Goal: Complete application form: Complete application form

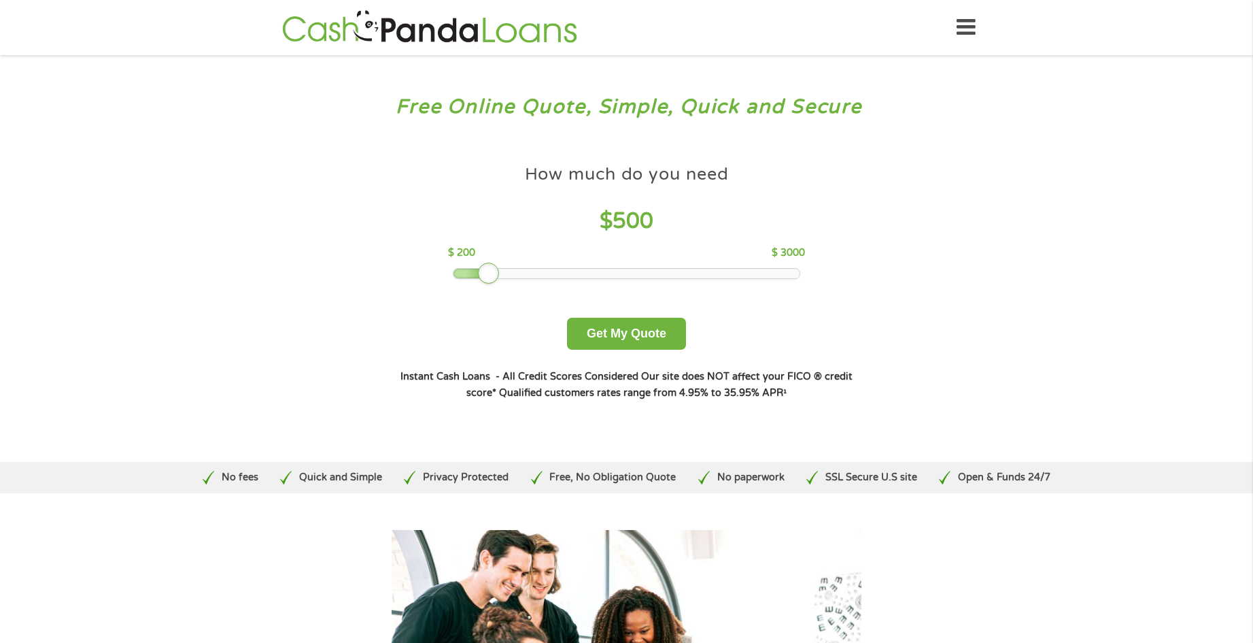
drag, startPoint x: 550, startPoint y: 269, endPoint x: 492, endPoint y: 271, distance: 57.8
click at [492, 271] on div at bounding box center [489, 273] width 22 height 22
click at [626, 338] on button "Get My Quote" at bounding box center [626, 334] width 119 height 32
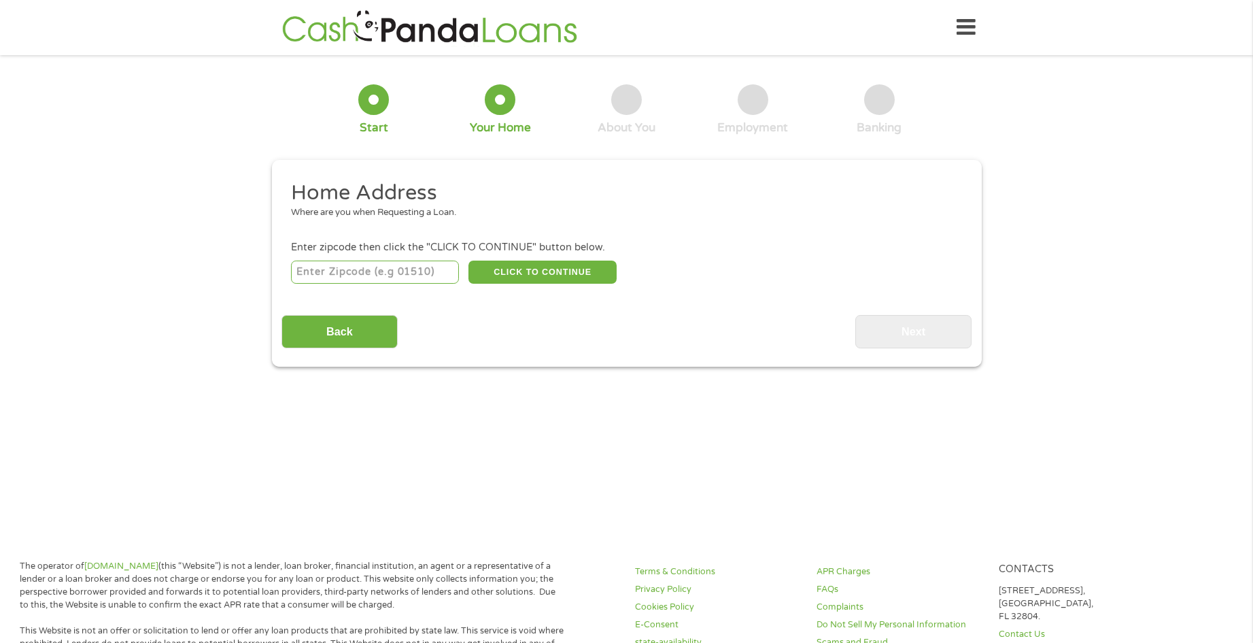
click at [371, 269] on input "number" at bounding box center [375, 271] width 168 height 23
type input "77071"
click at [547, 272] on button "CLICK TO CONTINUE" at bounding box center [542, 271] width 148 height 23
type input "77071"
type input "[GEOGRAPHIC_DATA]"
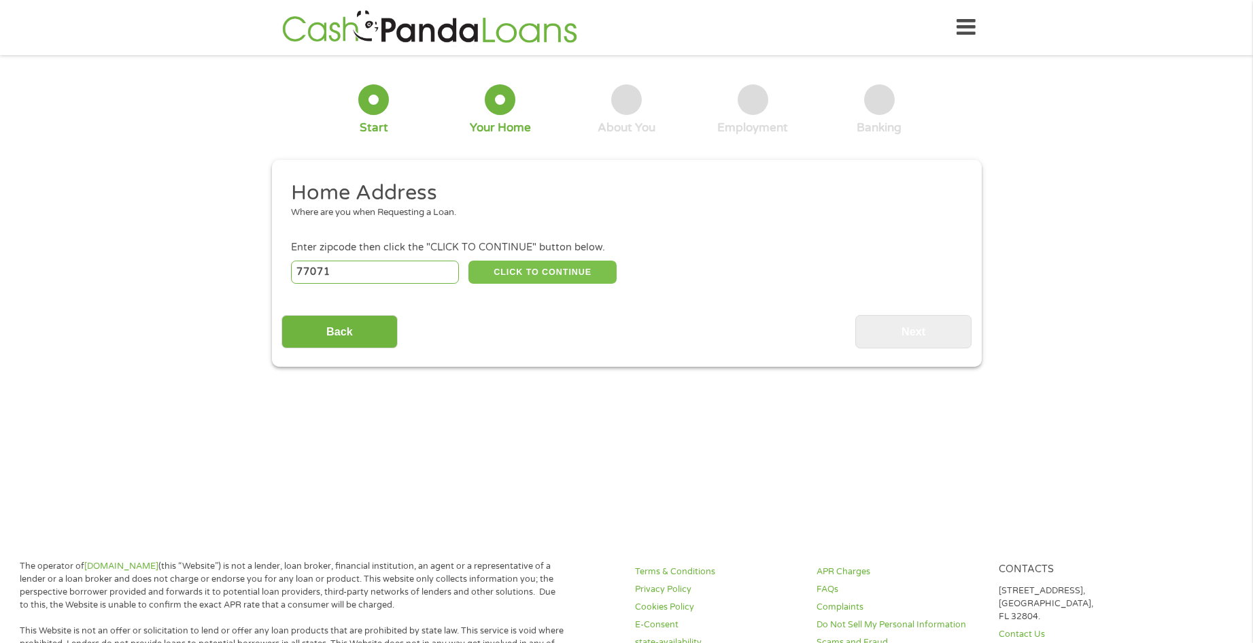
select select "[US_STATE]"
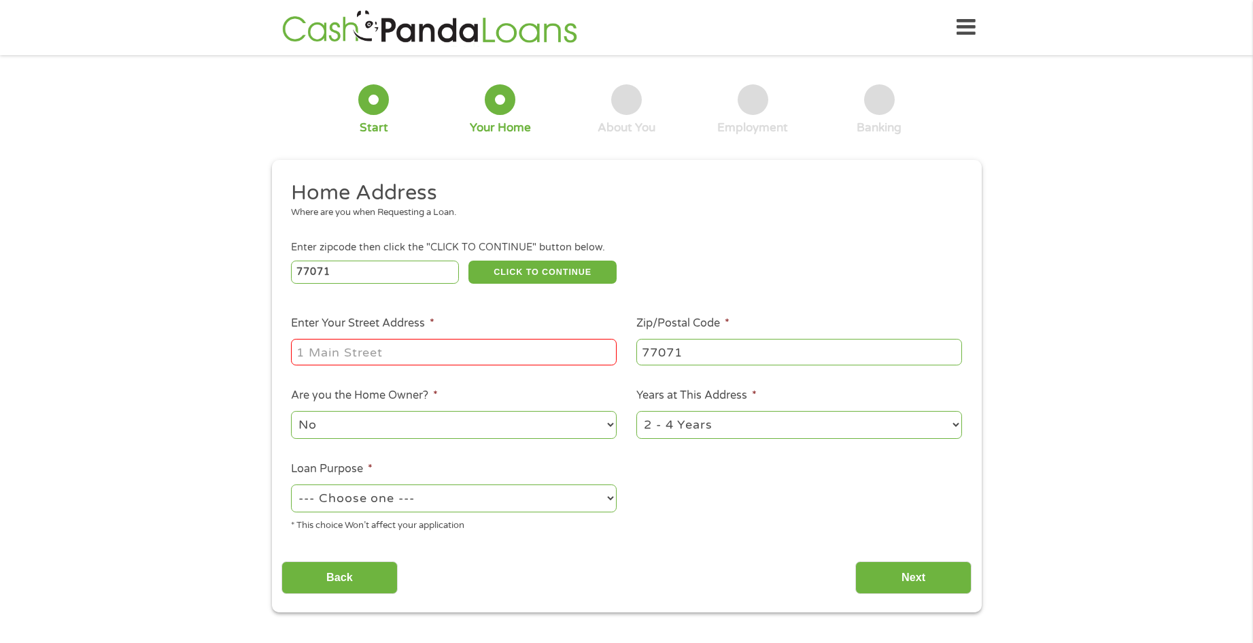
click at [316, 356] on input "Enter Your Street Address *" at bounding box center [454, 352] width 326 height 26
type input "[STREET_ADDRESS]"
click at [611, 496] on select "--- Choose one --- Pay Bills Debt Consolidation Home Improvement Major Purchase…" at bounding box center [454, 498] width 326 height 28
select select "paybills"
click at [291, 484] on select "--- Choose one --- Pay Bills Debt Consolidation Home Improvement Major Purchase…" at bounding box center [454, 498] width 326 height 28
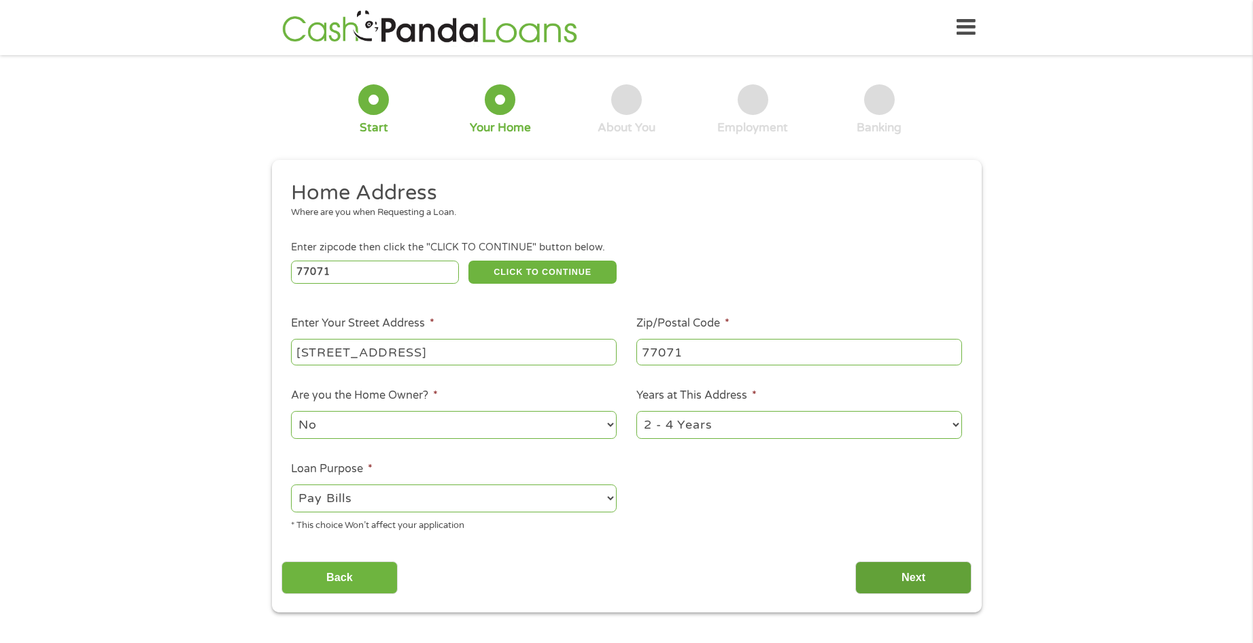
click at [925, 589] on input "Next" at bounding box center [913, 577] width 116 height 33
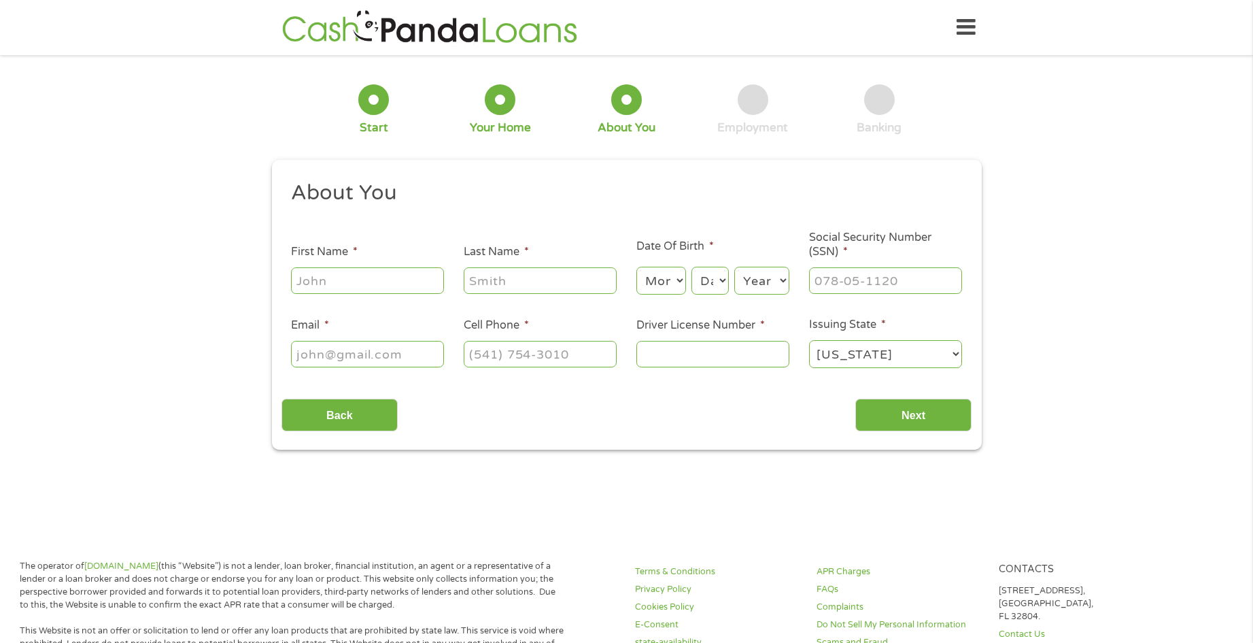
scroll to position [5, 5]
click at [387, 286] on input "First Name *" at bounding box center [367, 280] width 153 height 26
type input "[PERSON_NAME]"
click at [492, 277] on input "Last Name *" at bounding box center [540, 280] width 153 height 26
type input "[PERSON_NAME]"
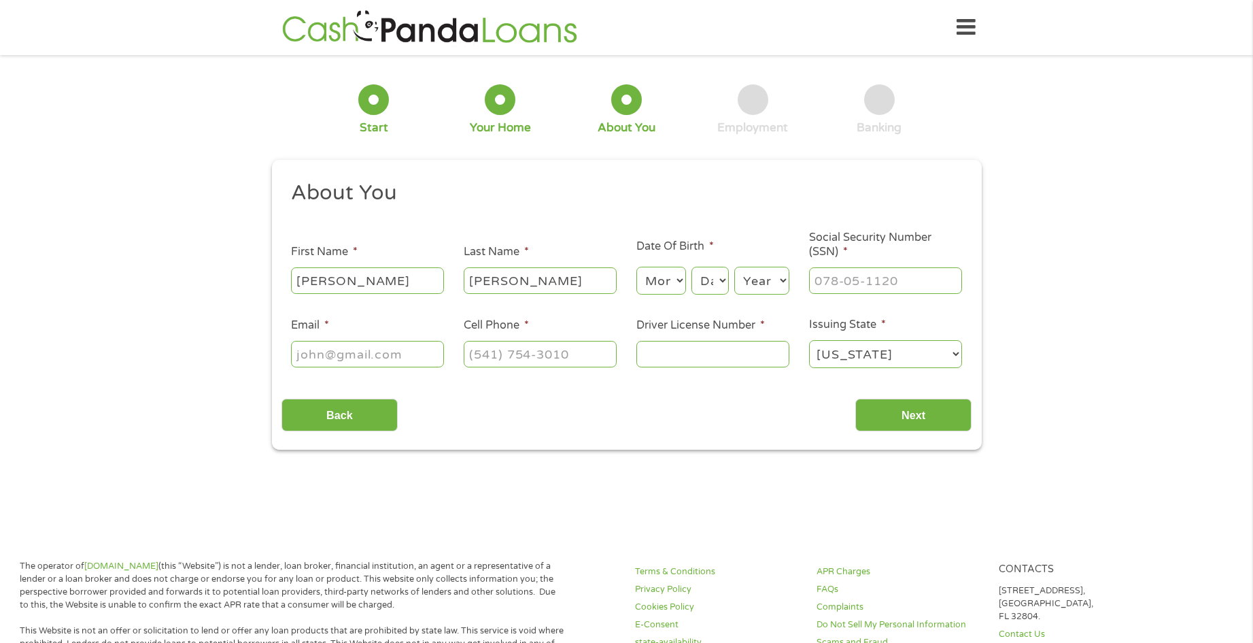
click at [681, 281] on select "Month 1 2 3 4 5 6 7 8 9 10 11 12" at bounding box center [661, 281] width 50 height 28
select select "10"
click at [636, 267] on select "Month 1 2 3 4 5 6 7 8 9 10 11 12" at bounding box center [661, 281] width 50 height 28
click at [719, 277] on select "Day 1 2 3 4 5 6 7 8 9 10 11 12 13 14 15 16 17 18 19 20 21 22 23 24 25 26 27 28 …" at bounding box center [709, 281] width 37 height 28
select select "25"
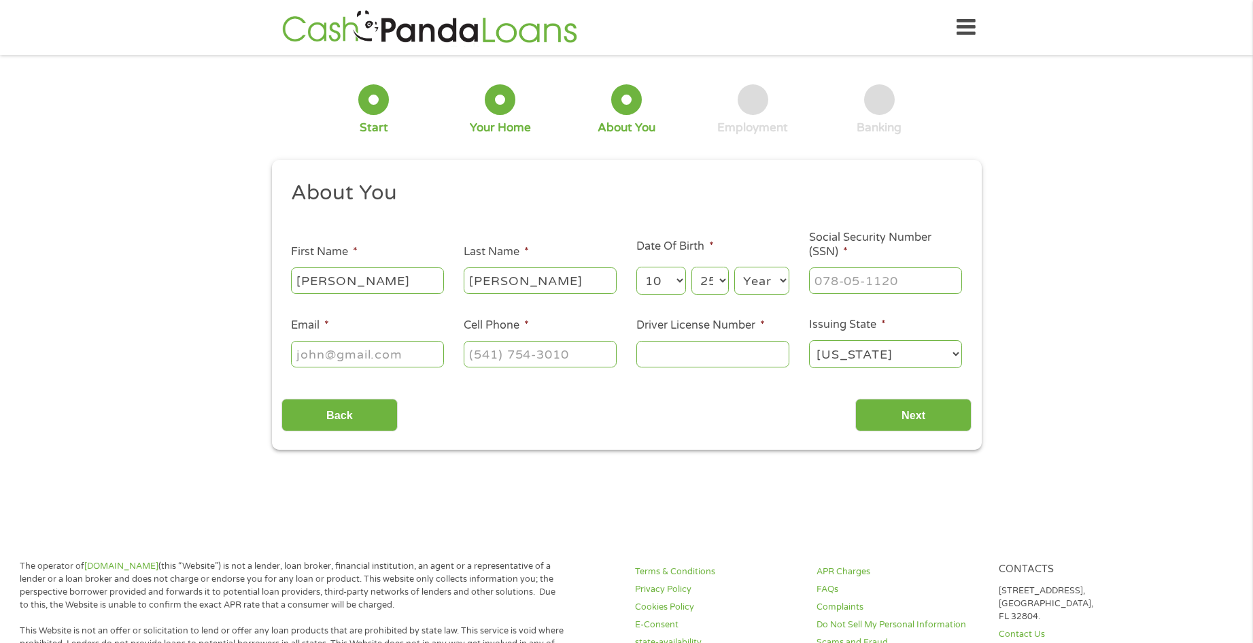
click at [691, 267] on select "Day 1 2 3 4 5 6 7 8 9 10 11 12 13 14 15 16 17 18 19 20 21 22 23 24 25 26 27 28 …" at bounding box center [709, 281] width 37 height 28
click at [780, 281] on select "Year [DATE] 2006 2005 2004 2003 2002 2001 2000 1999 1998 1997 1996 1995 1994 19…" at bounding box center [761, 281] width 55 height 28
select select "1967"
click at [734, 267] on select "Year [DATE] 2006 2005 2004 2003 2002 2001 2000 1999 1998 1997 1996 1995 1994 19…" at bounding box center [761, 281] width 55 height 28
click at [834, 279] on input "___-__-____" at bounding box center [885, 280] width 153 height 26
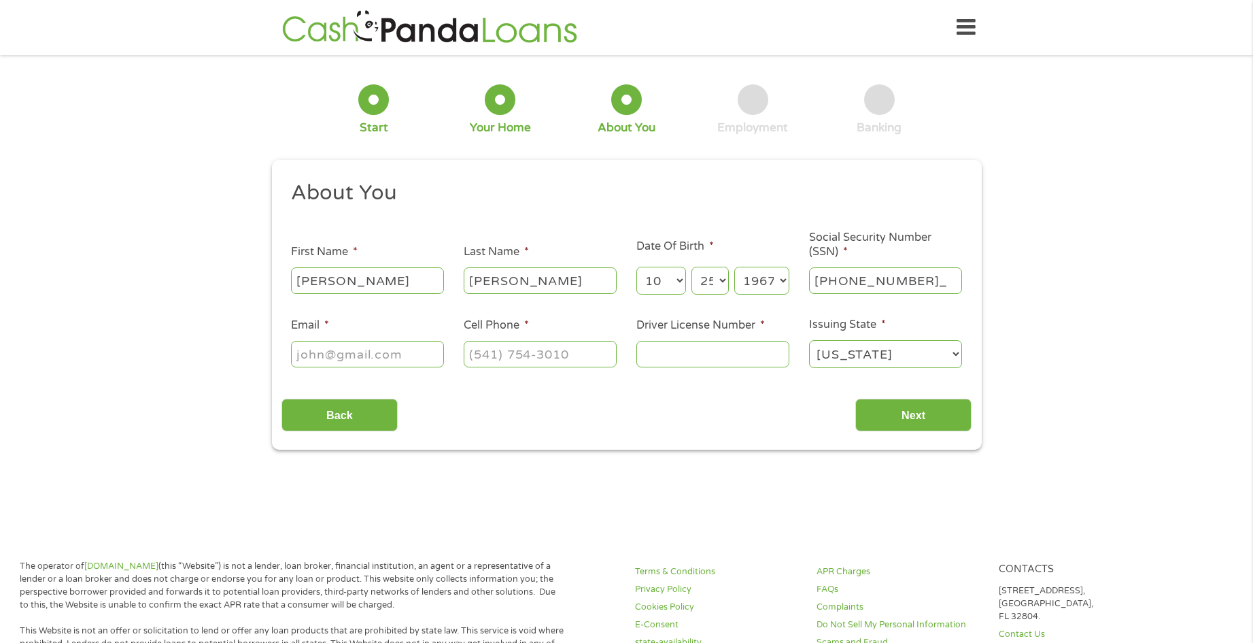
type input "463-37-4079"
click at [308, 358] on input "Email *" at bounding box center [367, 354] width 153 height 26
type input "[EMAIL_ADDRESS][DOMAIN_NAME]"
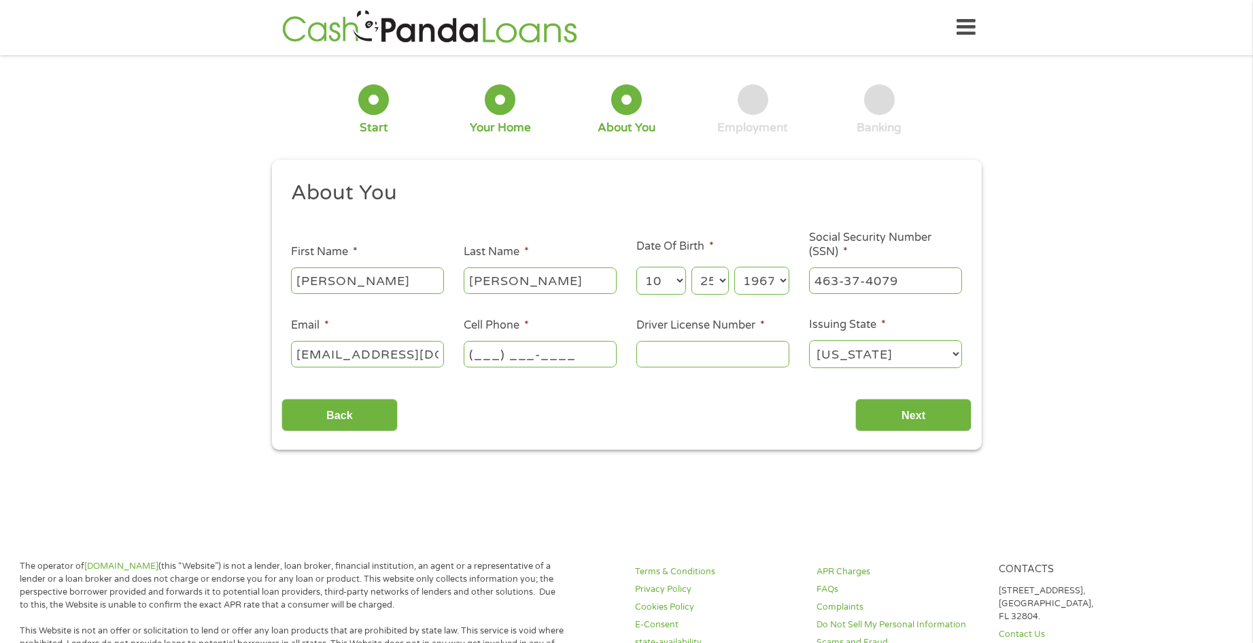
click at [488, 349] on input "(___) ___-____" at bounding box center [540, 354] width 153 height 26
type input "[PHONE_NUMBER]"
click at [677, 361] on input "Driver License Number *" at bounding box center [712, 354] width 153 height 26
type input "12668160"
click at [929, 417] on input "Next" at bounding box center [913, 414] width 116 height 33
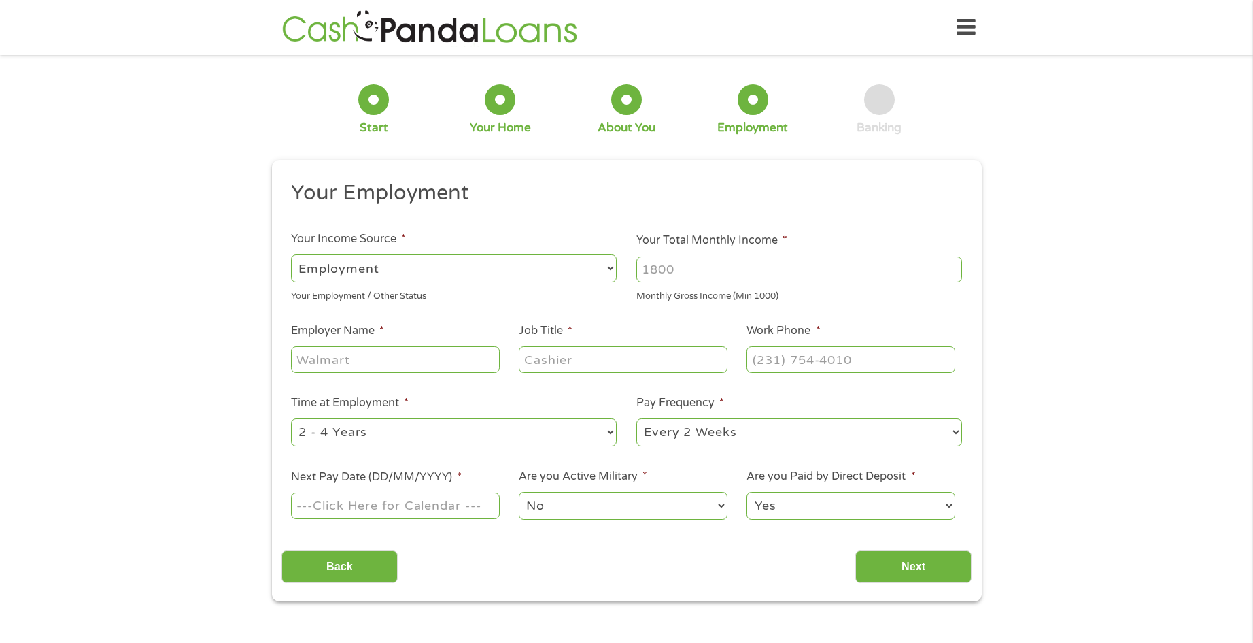
scroll to position [5, 5]
click at [672, 272] on input "Your Total Monthly Income *" at bounding box center [799, 269] width 326 height 26
type input "3720"
click at [370, 361] on input "Employer Name *" at bounding box center [395, 359] width 208 height 26
type input "Guided Path Tx"
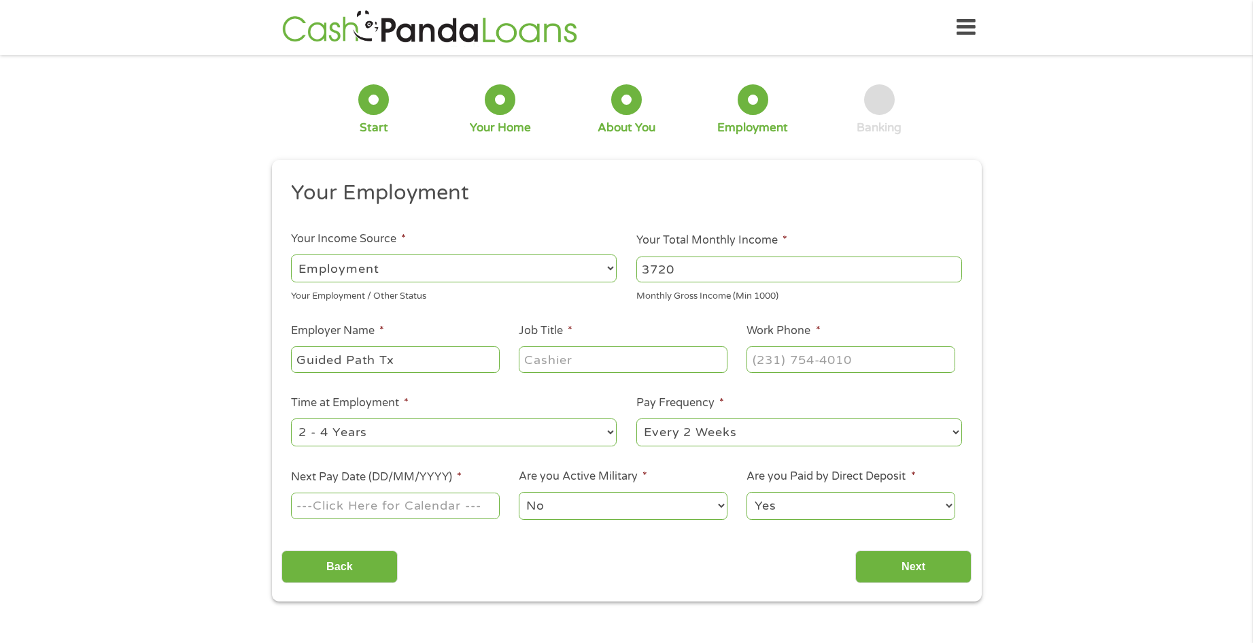
click at [568, 358] on input "Job Title *" at bounding box center [623, 359] width 208 height 26
type input "cps contractor"
click at [774, 355] on input "(___) ___-____" at bounding box center [851, 359] width 208 height 26
type input "[PHONE_NUMBER]"
click at [958, 427] on select "--- Choose one --- Every 2 Weeks Every Week Monthly Semi-Monthly" at bounding box center [799, 432] width 326 height 28
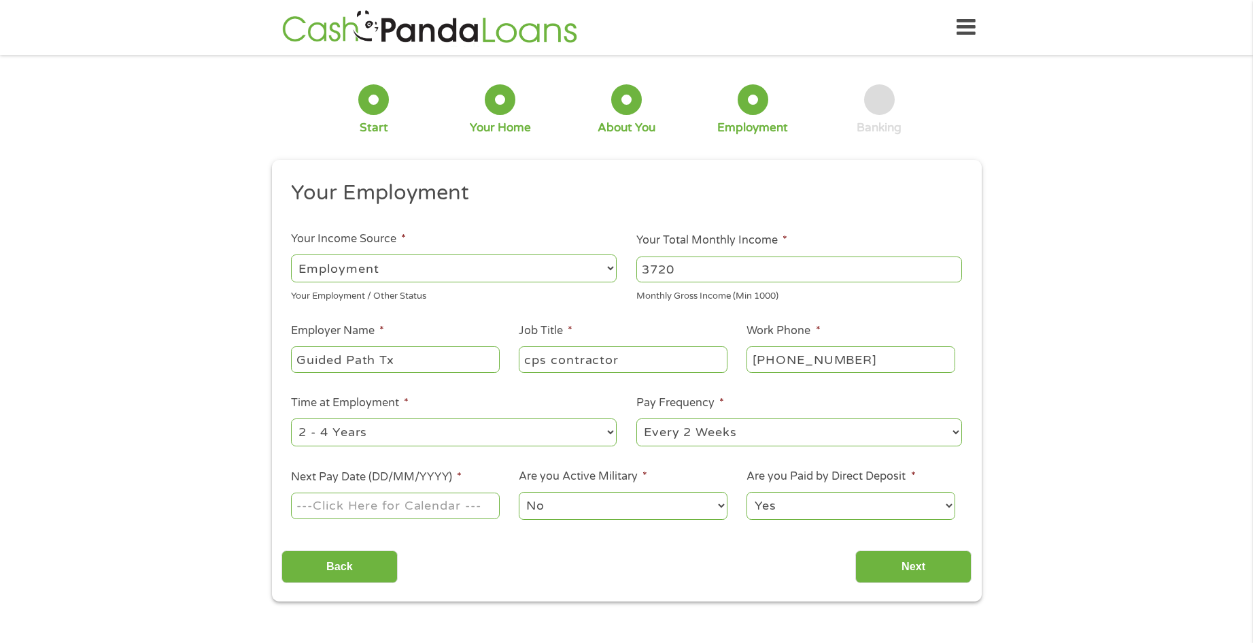
select select "monthly"
click at [636, 418] on select "--- Choose one --- Every 2 Weeks Every Week Monthly Semi-Monthly" at bounding box center [799, 432] width 326 height 28
click at [381, 500] on input "Next Pay Date (DD/MM/YYYY) *" at bounding box center [395, 505] width 208 height 26
click at [471, 505] on input "Next Pay Date (DD/MM/YYYY) *" at bounding box center [395, 505] width 208 height 26
type input "[DATE]"
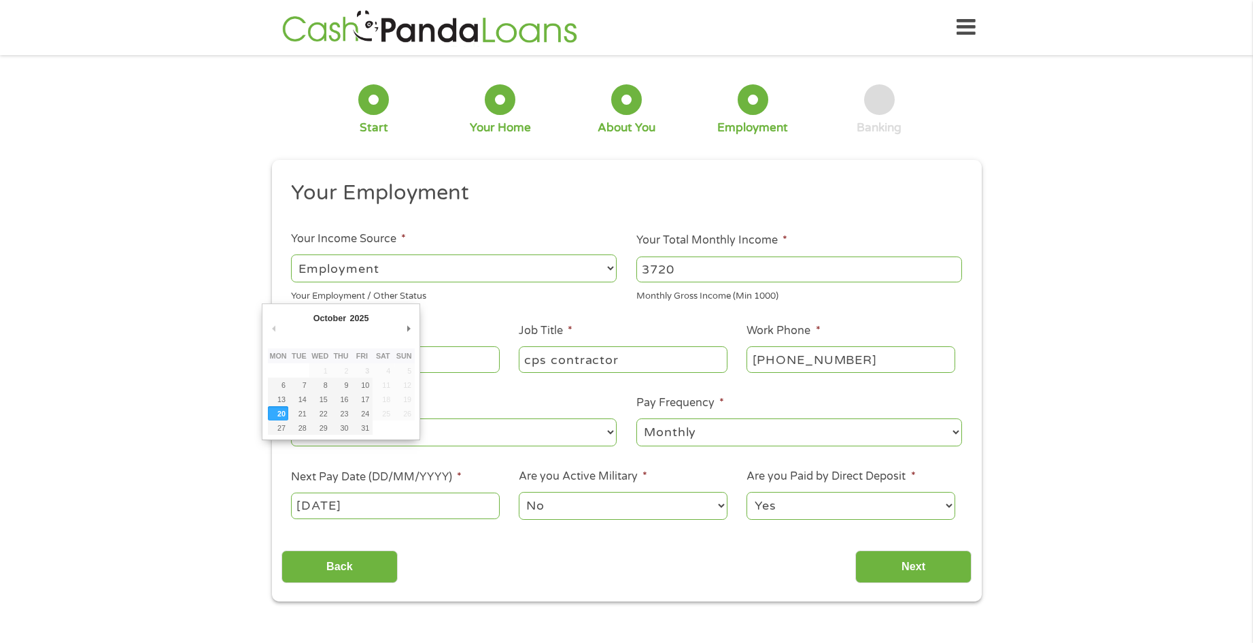
click at [375, 502] on input "[DATE]" at bounding box center [395, 505] width 208 height 26
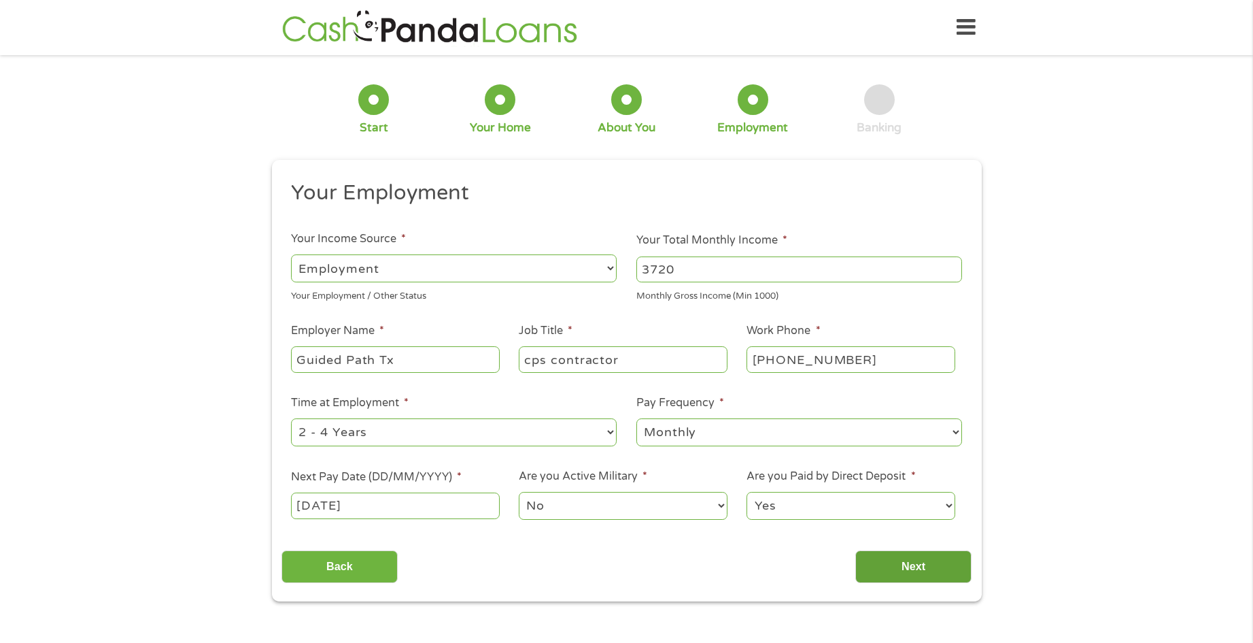
click at [927, 573] on input "Next" at bounding box center [913, 566] width 116 height 33
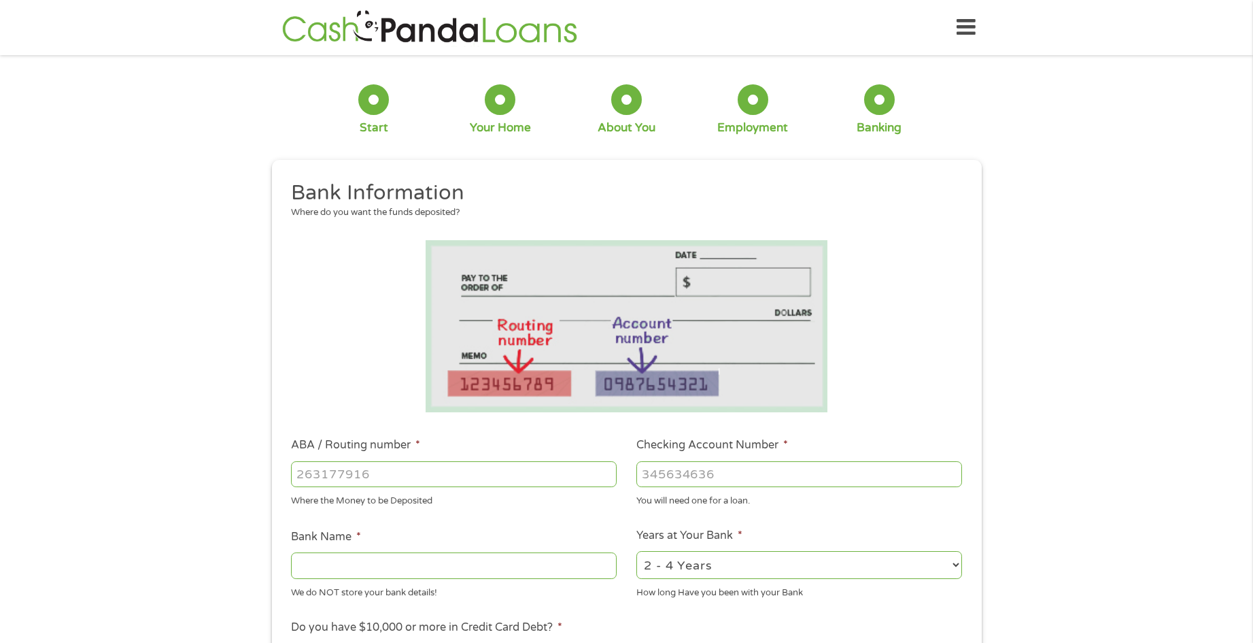
click at [313, 472] on input "ABA / Routing number *" at bounding box center [454, 474] width 326 height 26
type input "111906271"
type input "FIRST NATIONAL BANK [US_STATE]"
type input "111906271"
click at [665, 477] on input "Checking Account Number *" at bounding box center [799, 474] width 326 height 26
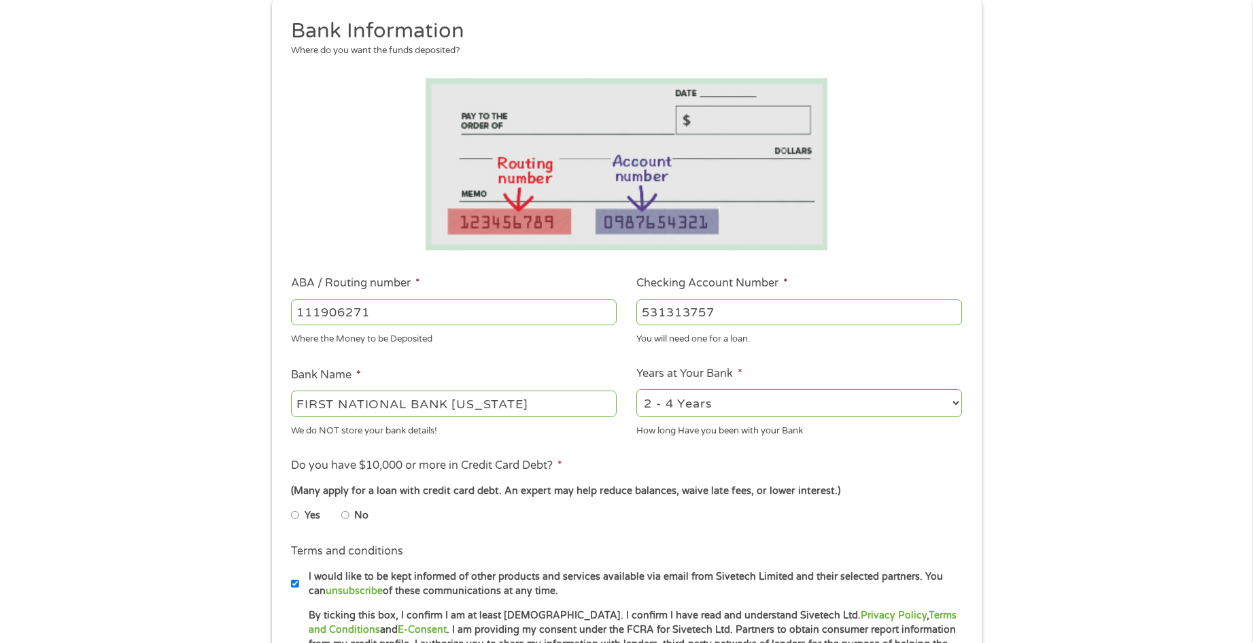
scroll to position [204, 0]
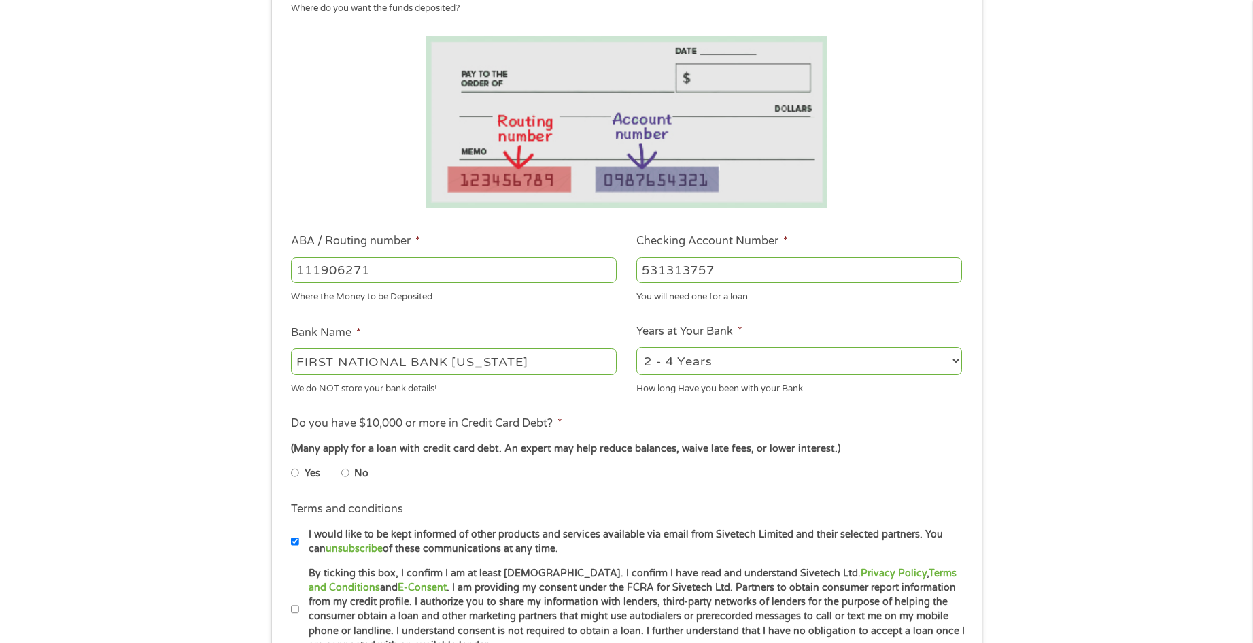
type input "531313757"
click at [345, 473] on input "No" at bounding box center [345, 473] width 8 height 22
radio input "true"
click at [296, 539] on input "I would like to be kept informed of other products and services available via e…" at bounding box center [295, 541] width 8 height 22
checkbox input "false"
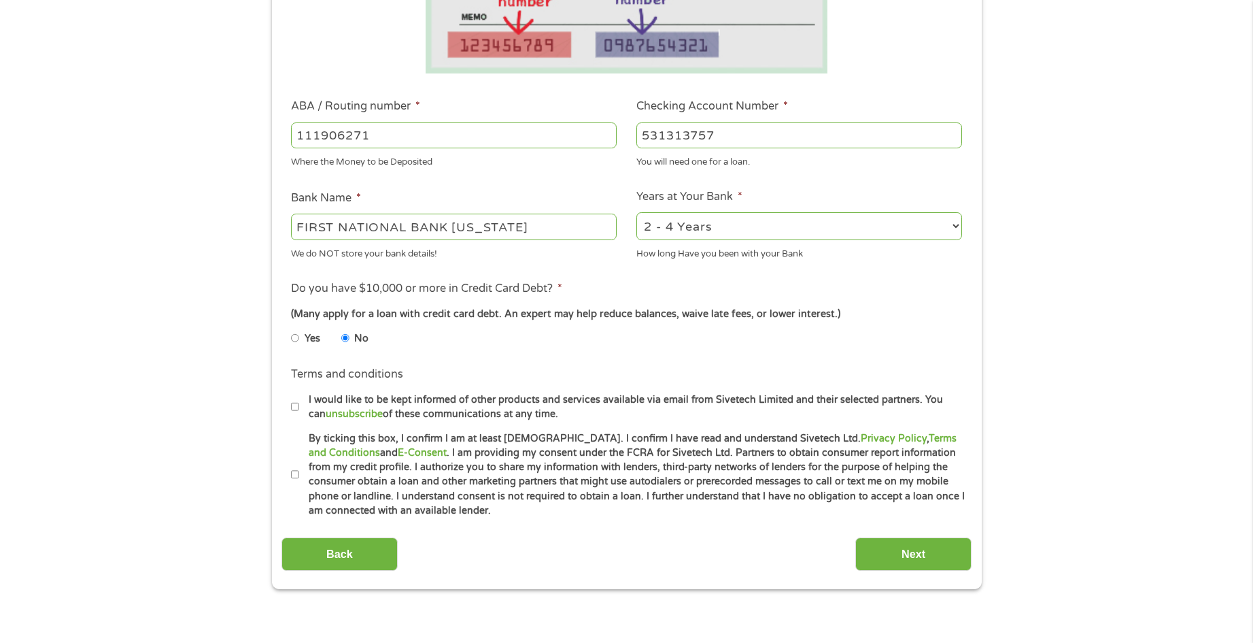
scroll to position [340, 0]
click at [294, 473] on input "By ticking this box, I confirm I am at least [DEMOGRAPHIC_DATA]. I confirm I ha…" at bounding box center [295, 473] width 8 height 22
checkbox input "true"
click at [908, 551] on input "Next" at bounding box center [913, 552] width 116 height 33
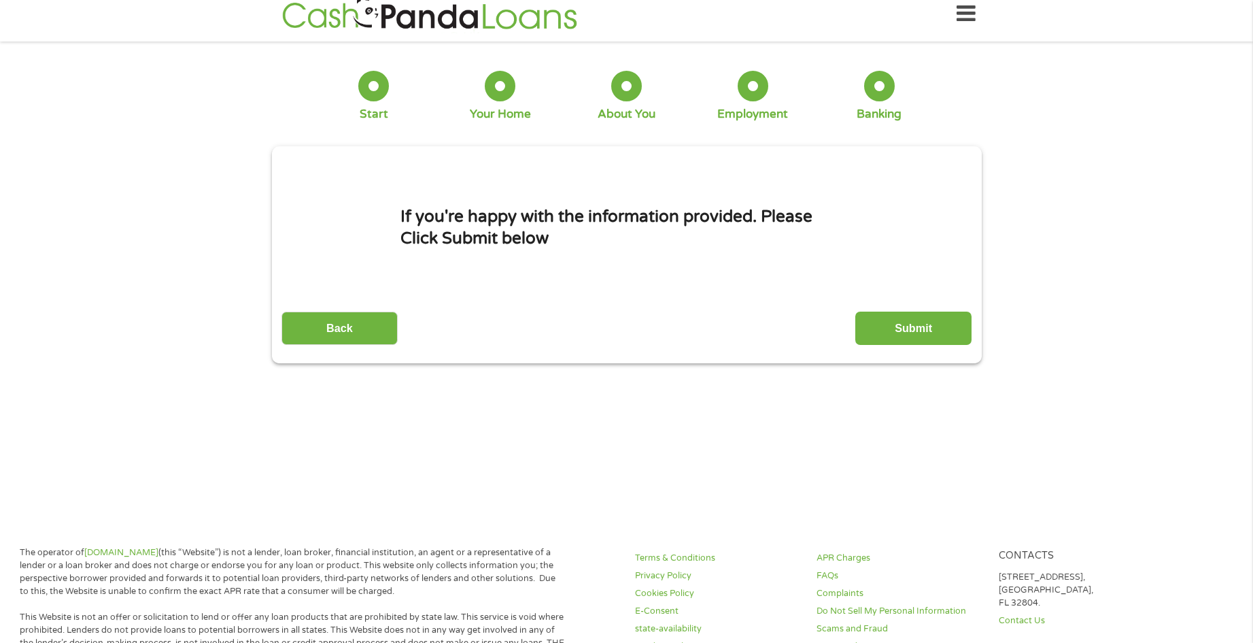
scroll to position [5, 5]
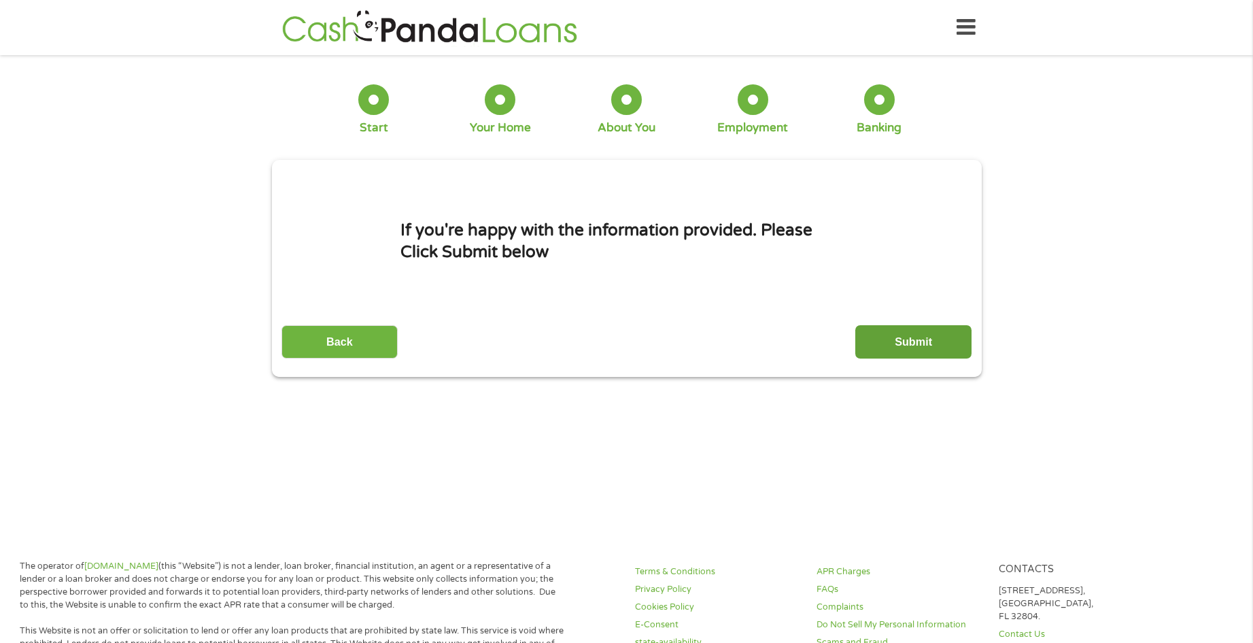
click at [929, 334] on input "Submit" at bounding box center [913, 341] width 116 height 33
